Goal: Task Accomplishment & Management: Complete application form

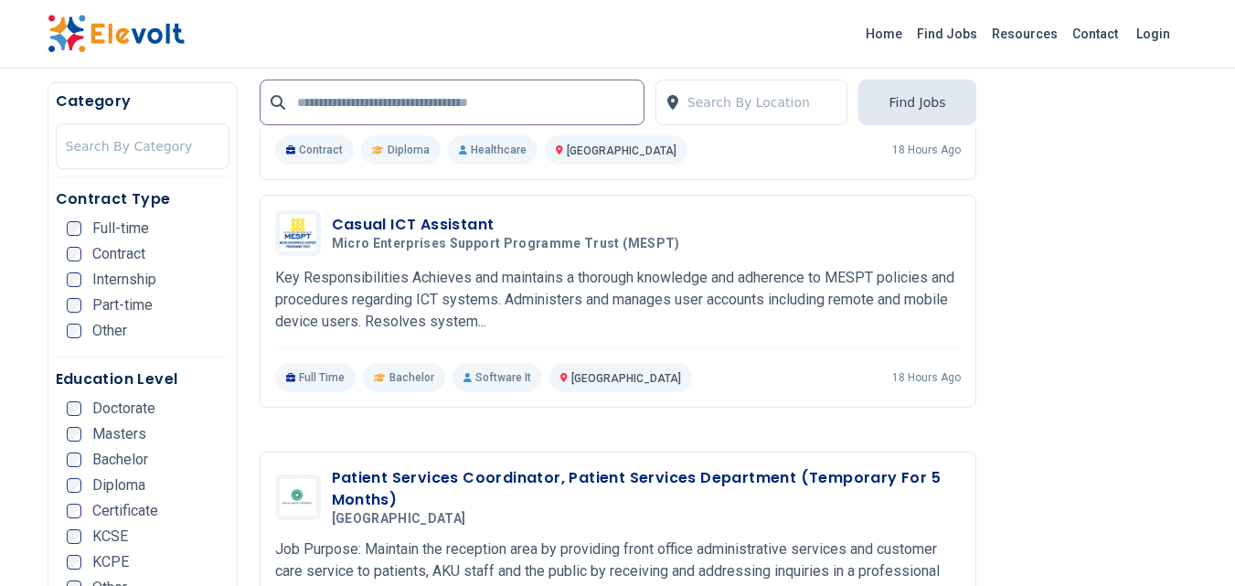
scroll to position [3224, 0]
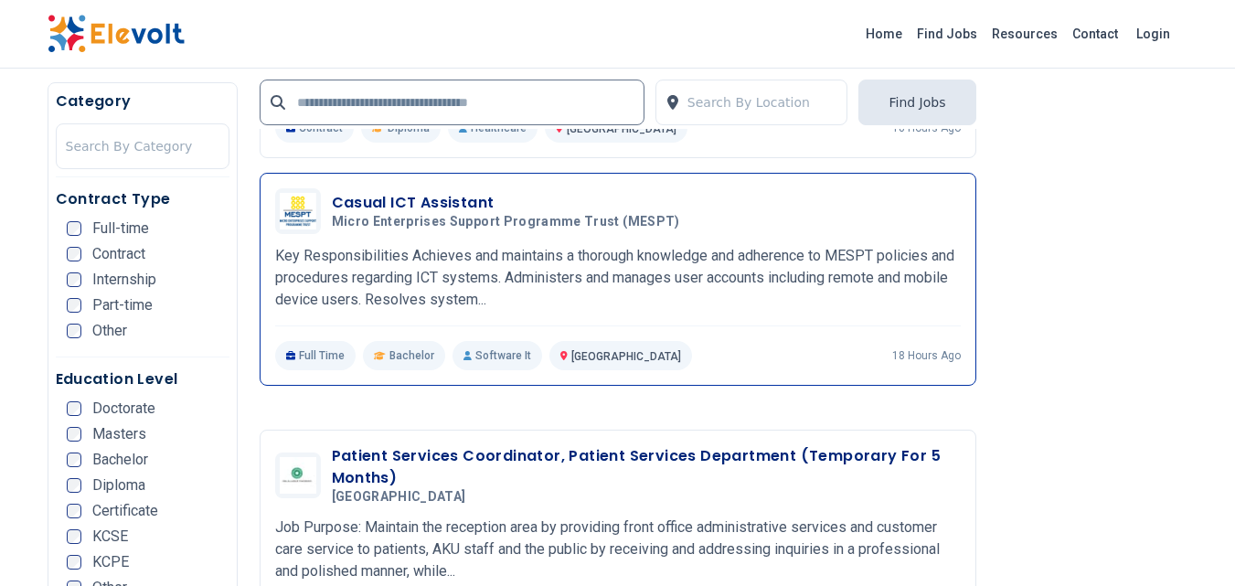
click at [410, 192] on h3 "Casual ICT Assistant" at bounding box center [509, 203] width 355 height 22
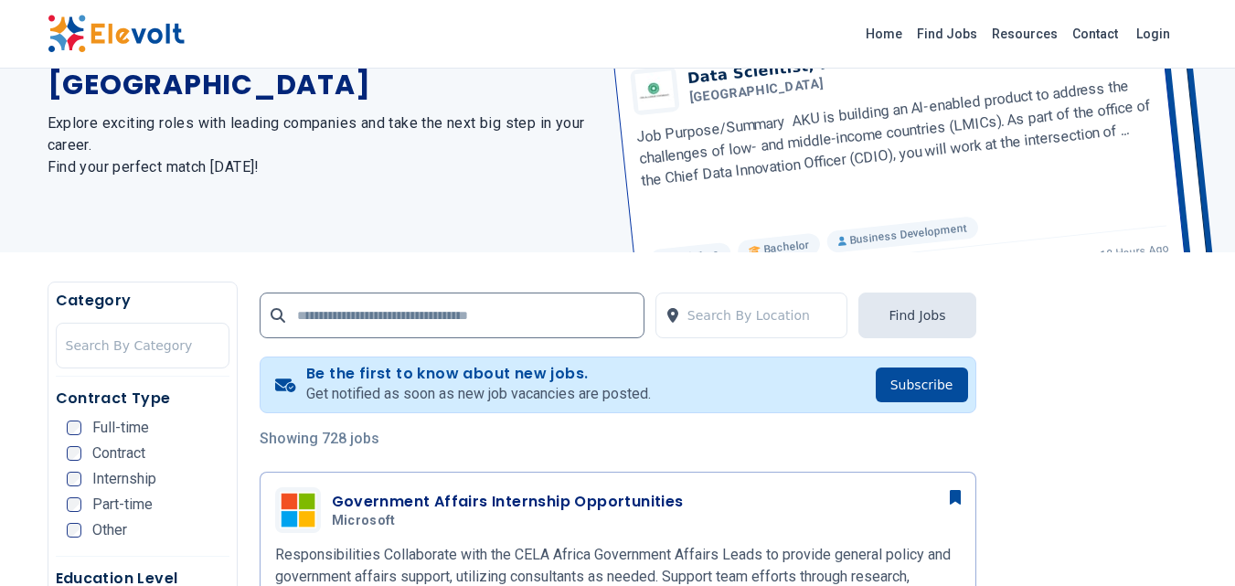
scroll to position [0, 0]
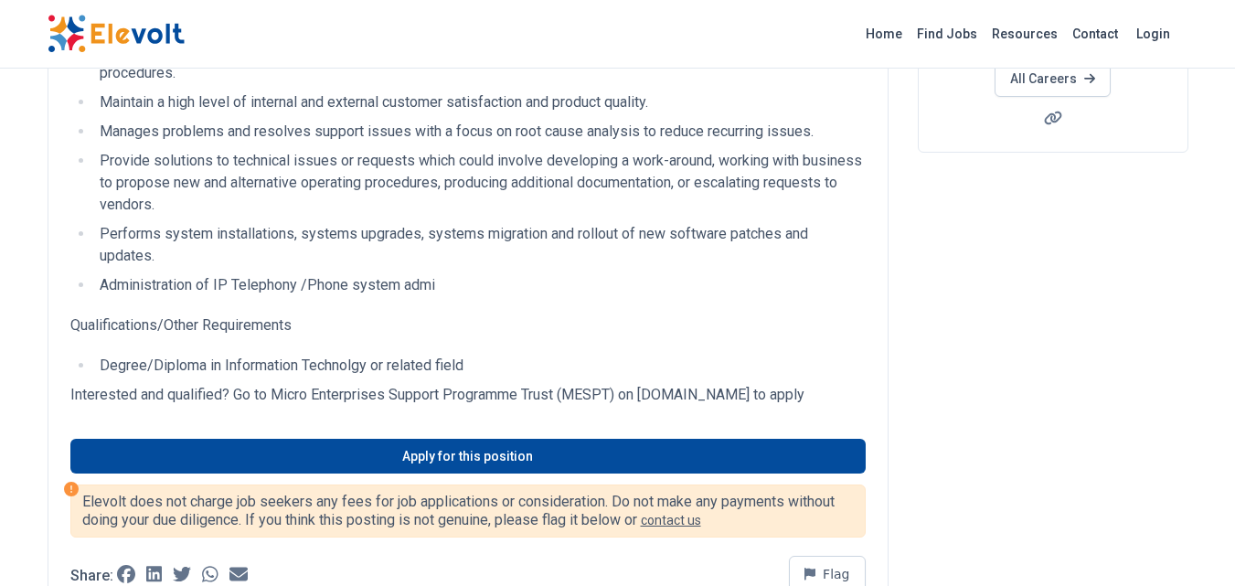
scroll to position [415, 0]
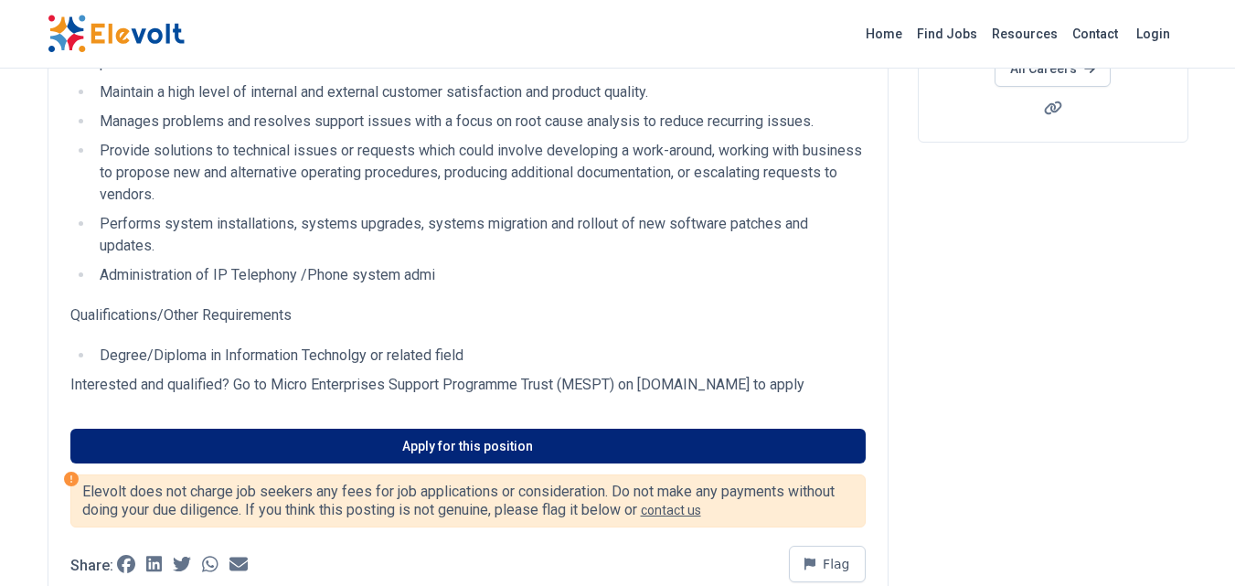
click at [431, 457] on link "Apply for this position" at bounding box center [467, 446] width 795 height 35
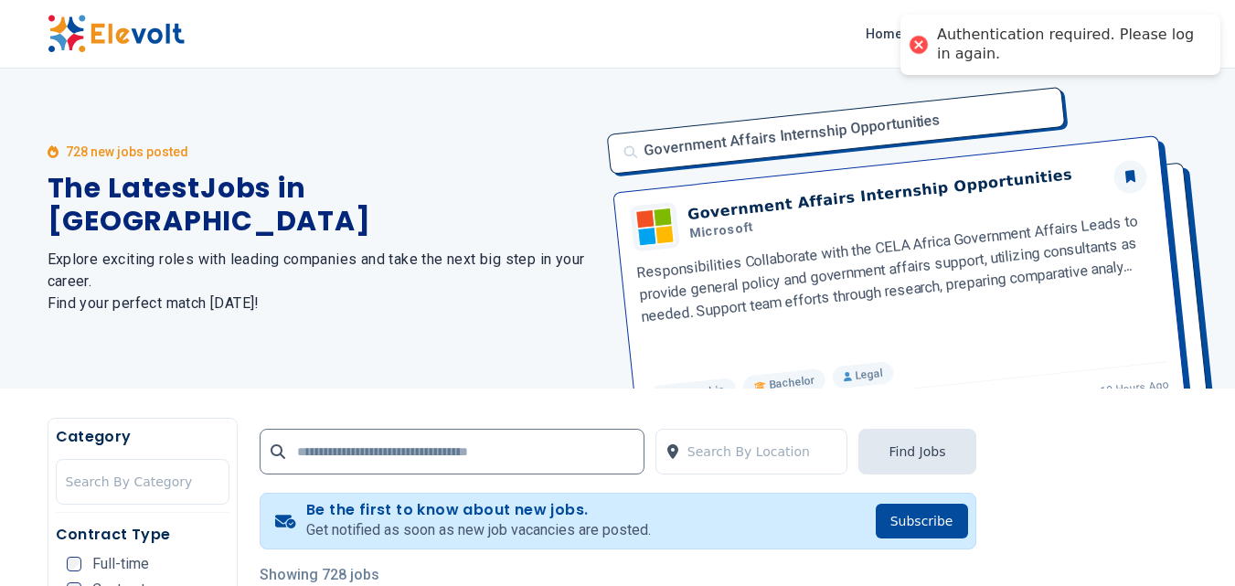
click at [1075, 47] on div "Authentication required. Please log in again." at bounding box center [1069, 45] width 265 height 38
click at [1161, 29] on link "Login" at bounding box center [1153, 34] width 56 height 37
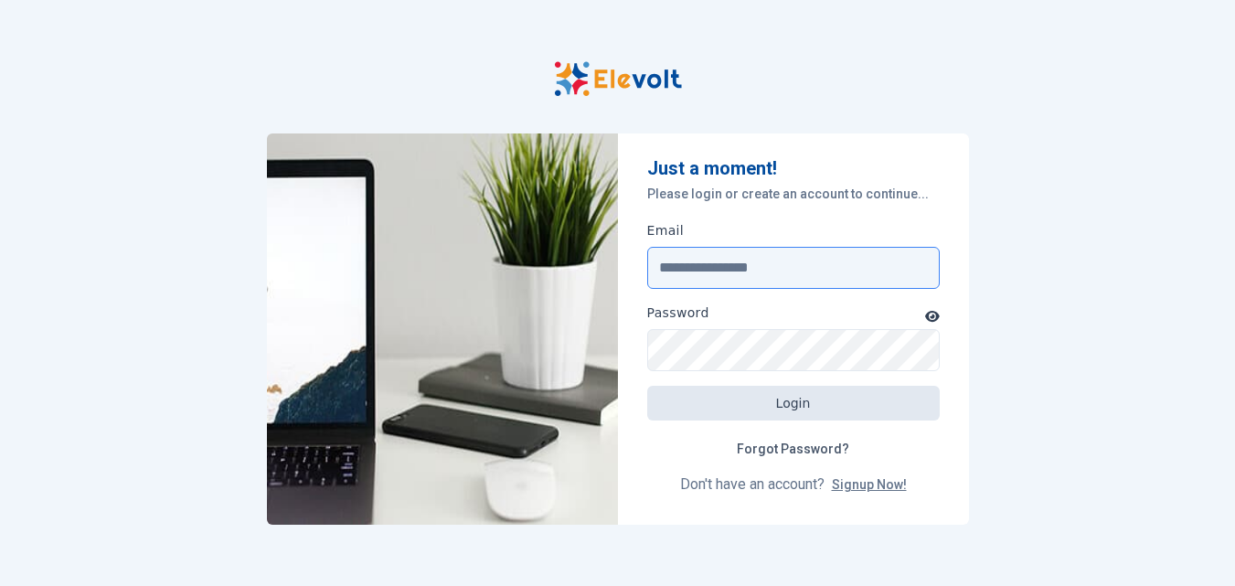
click at [760, 259] on input "Email" at bounding box center [793, 268] width 292 height 42
click at [728, 272] on input "Email" at bounding box center [793, 268] width 292 height 42
click at [629, 471] on form "Just a moment! Please login or create an account to continue... Email Password …" at bounding box center [793, 328] width 351 height 391
